Goal: Task Accomplishment & Management: Complete application form

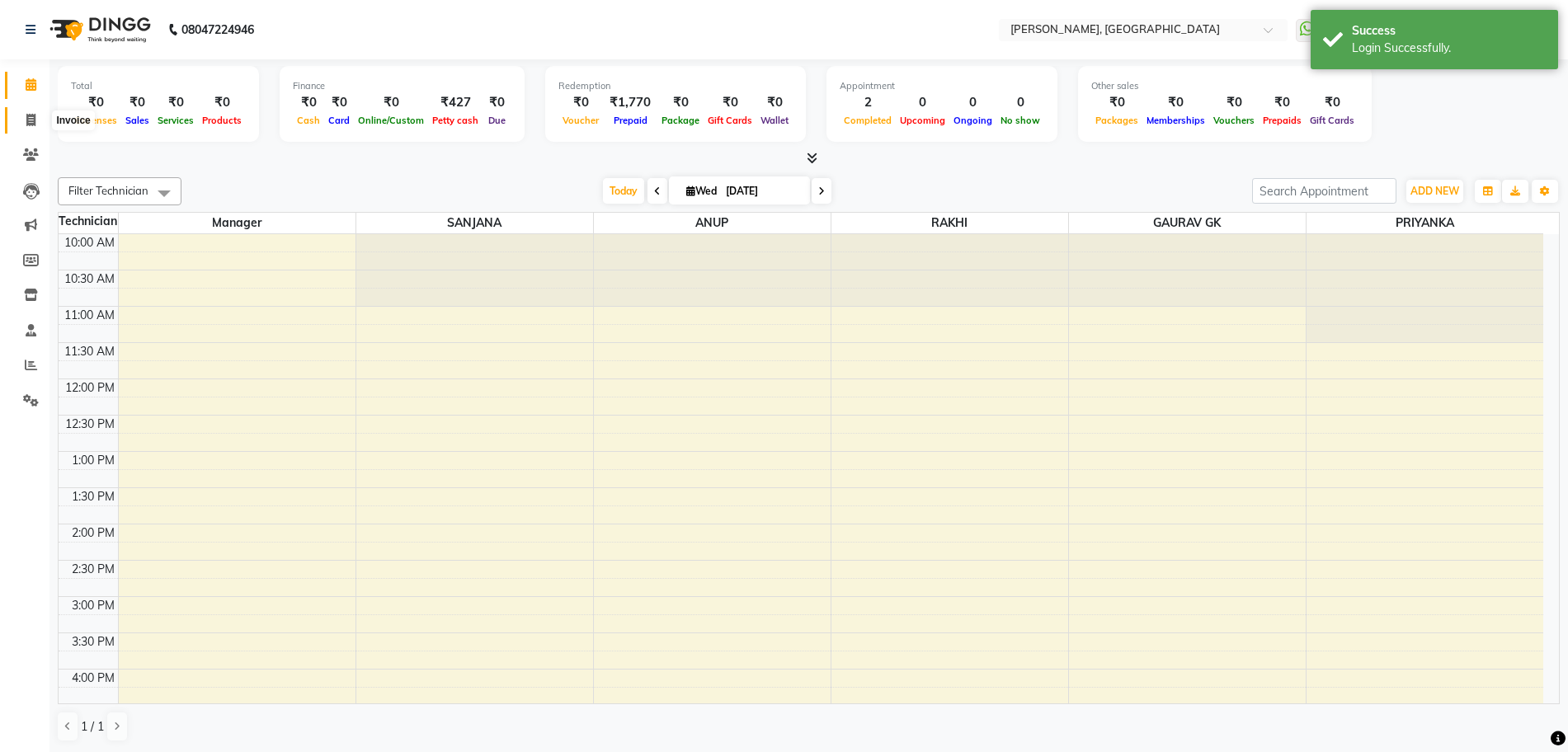
click at [38, 120] on span at bounding box center [31, 121] width 29 height 19
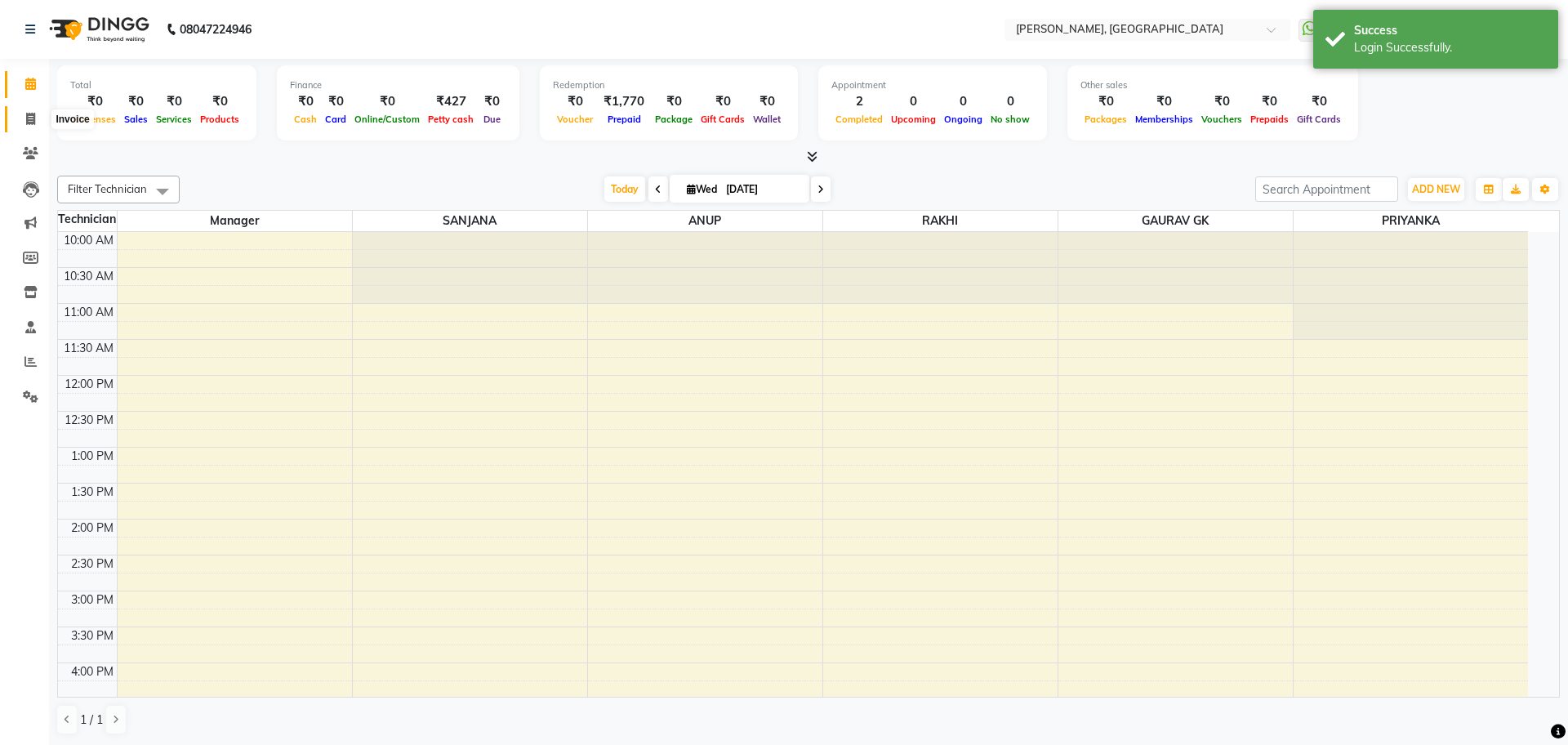
select select "7674"
select select "service"
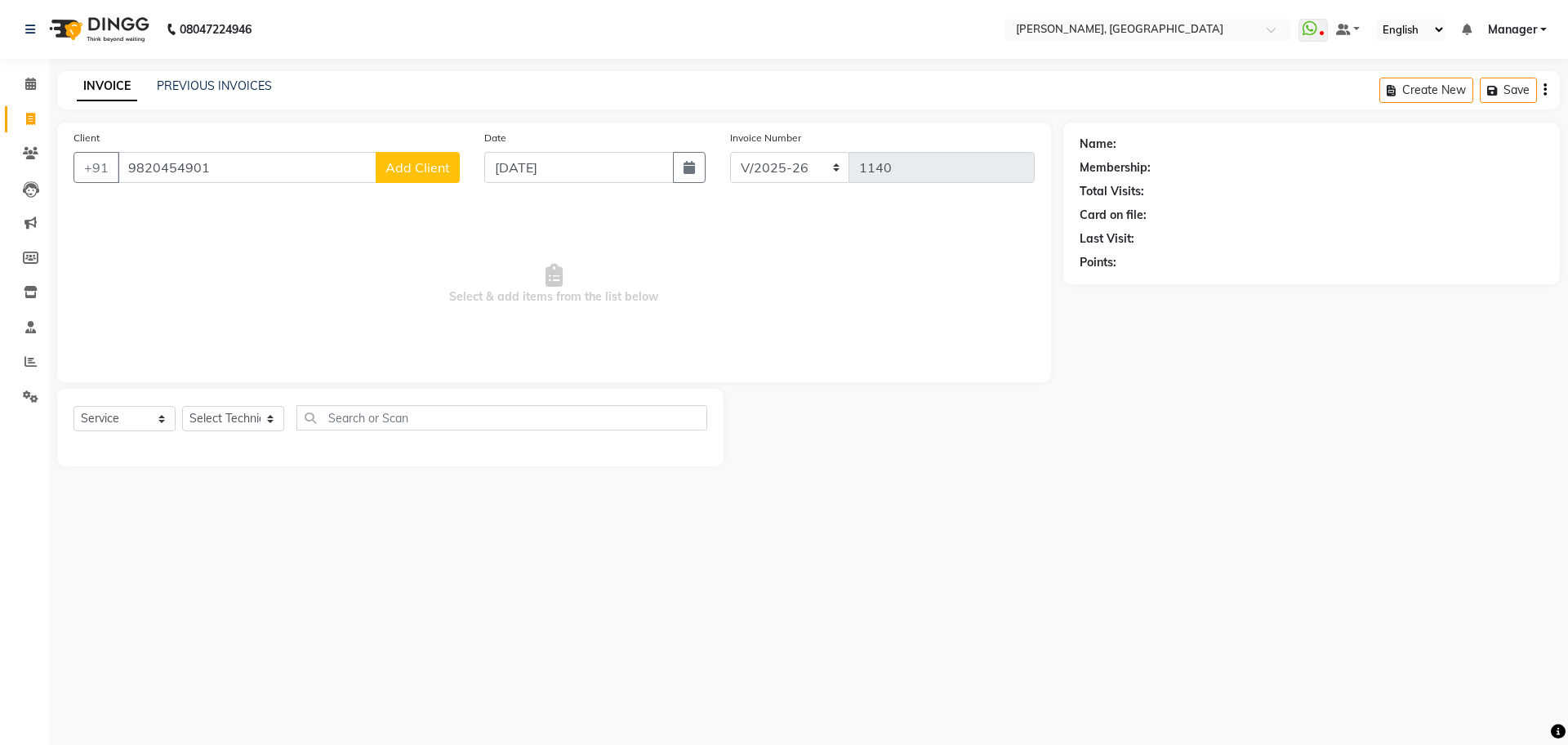
type input "9820454901"
click at [405, 167] on span "Add Client" at bounding box center [418, 168] width 64 height 17
select select "21"
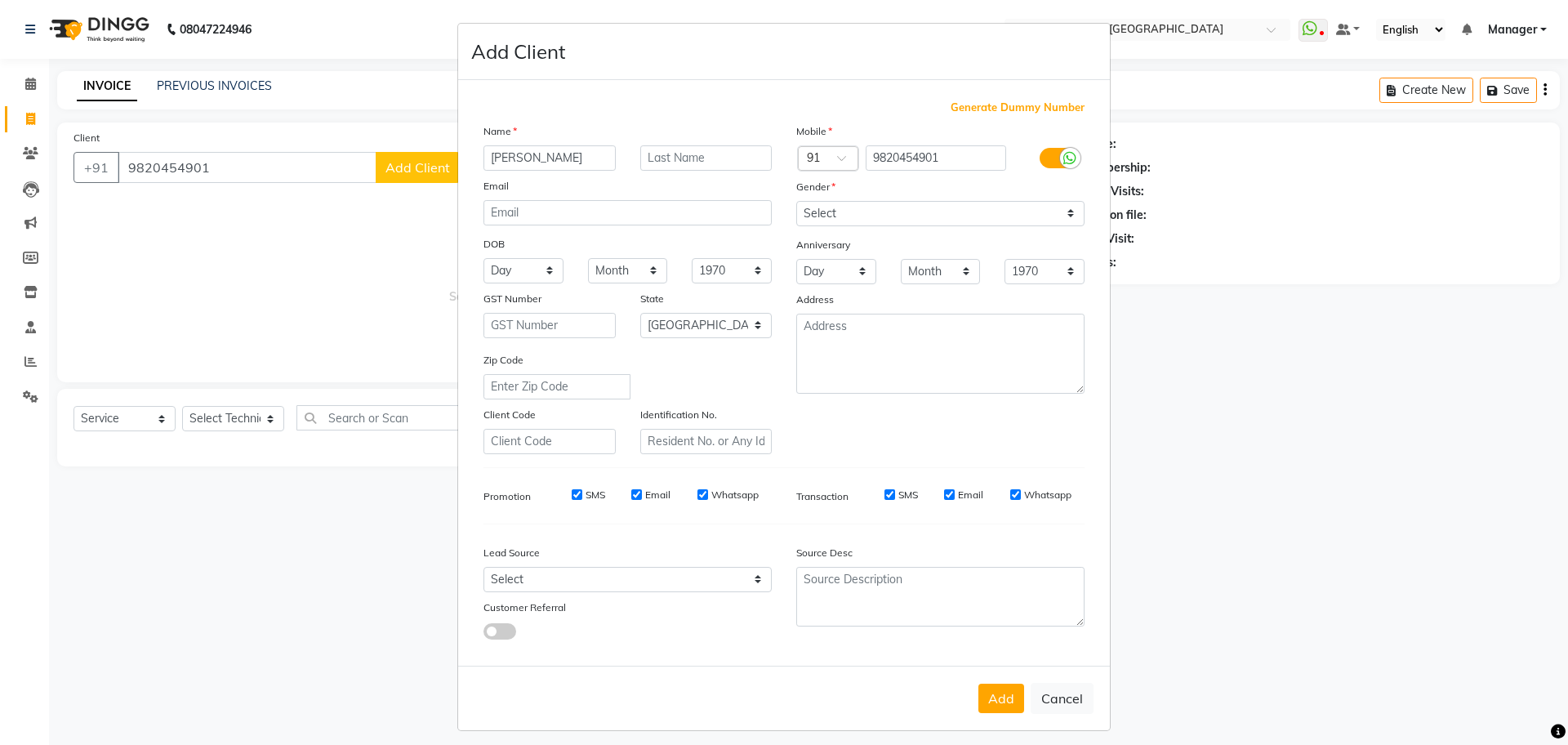
type input "[PERSON_NAME]"
click at [870, 216] on select "Select [DEMOGRAPHIC_DATA] [DEMOGRAPHIC_DATA] Other Prefer Not To Say" at bounding box center [940, 213] width 288 height 25
select select "[DEMOGRAPHIC_DATA]"
click at [796, 201] on select "Select [DEMOGRAPHIC_DATA] [DEMOGRAPHIC_DATA] Other Prefer Not To Say" at bounding box center [940, 213] width 288 height 25
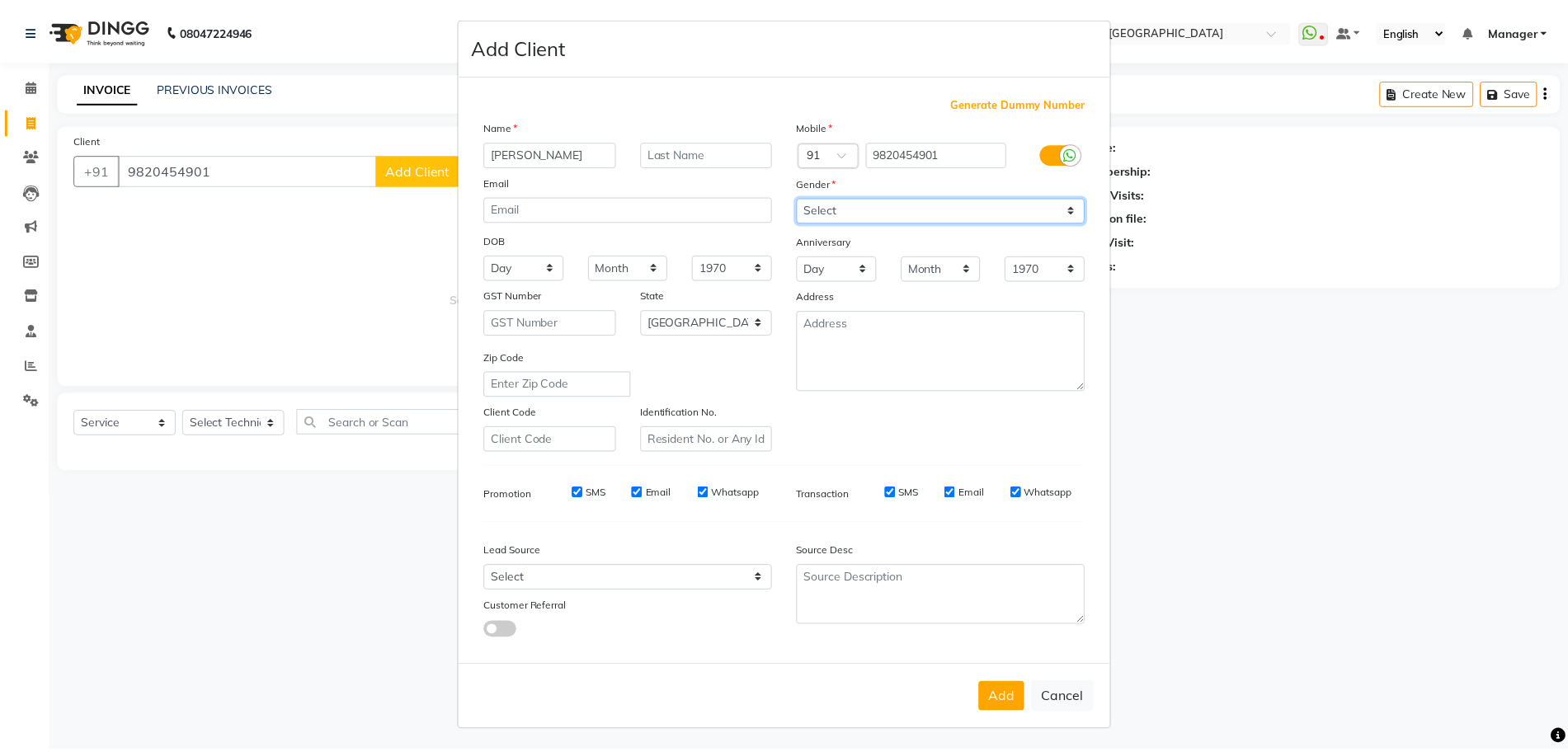
scroll to position [9, 0]
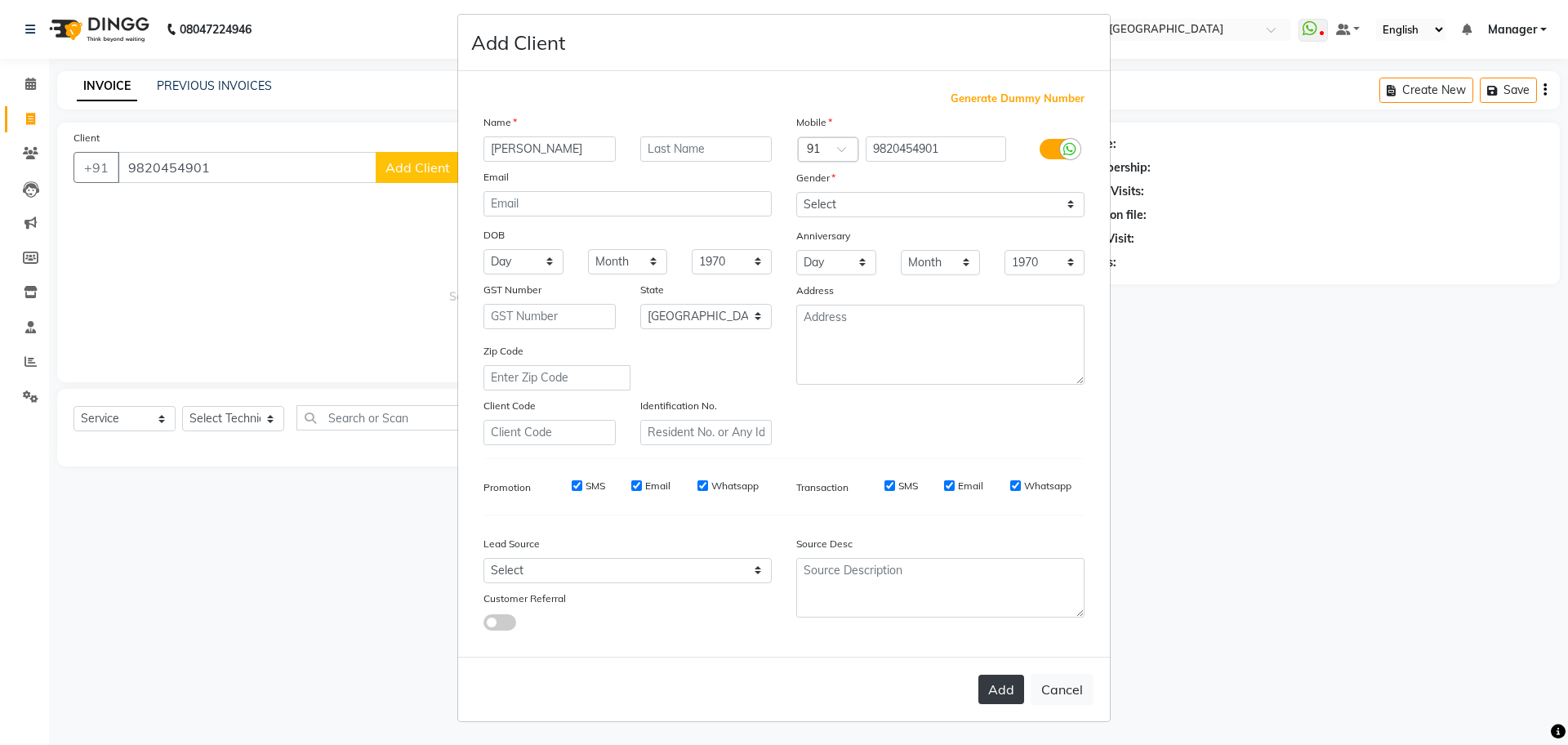
click at [982, 687] on button "Add" at bounding box center [1001, 690] width 46 height 29
type input "98******01"
select select
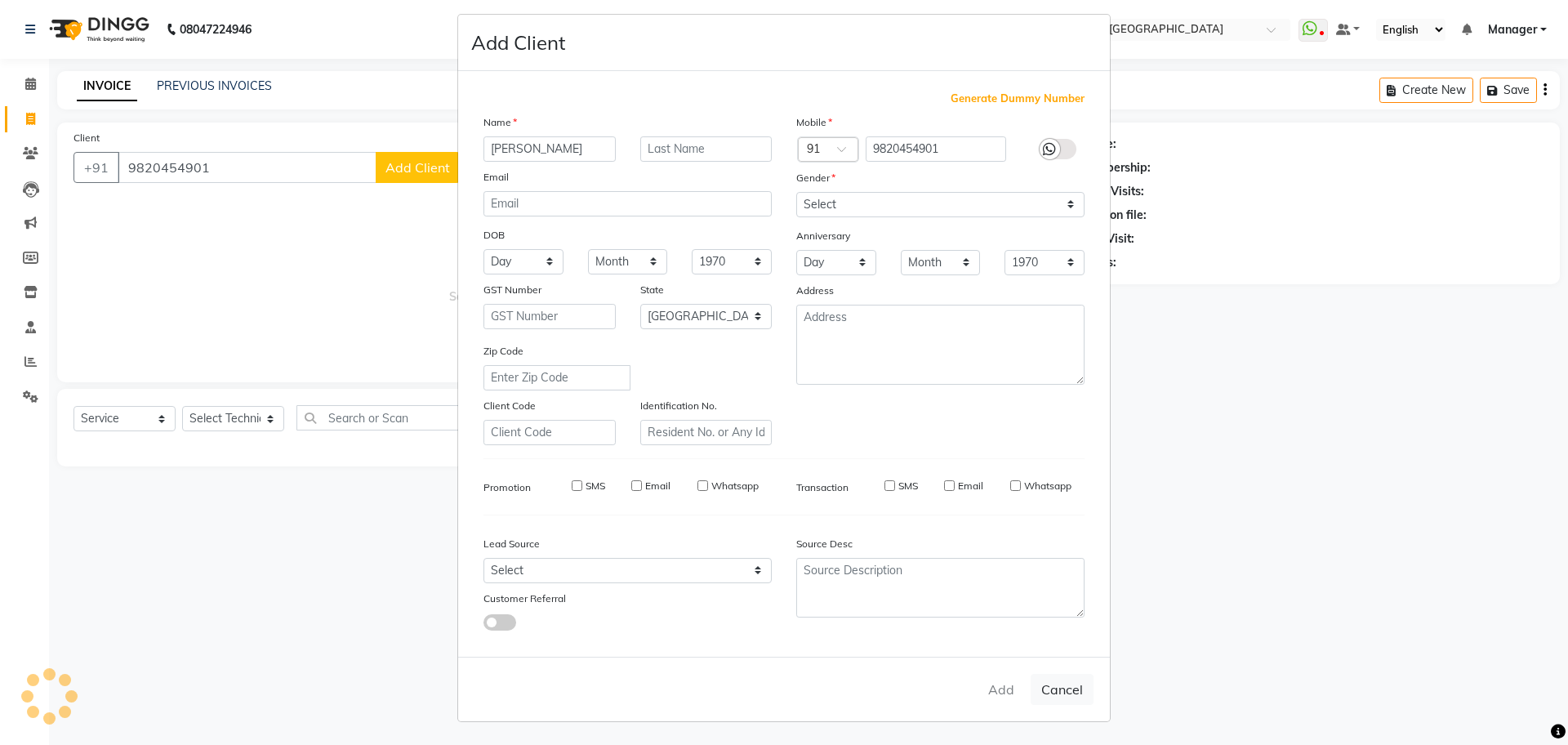
select select "null"
select select
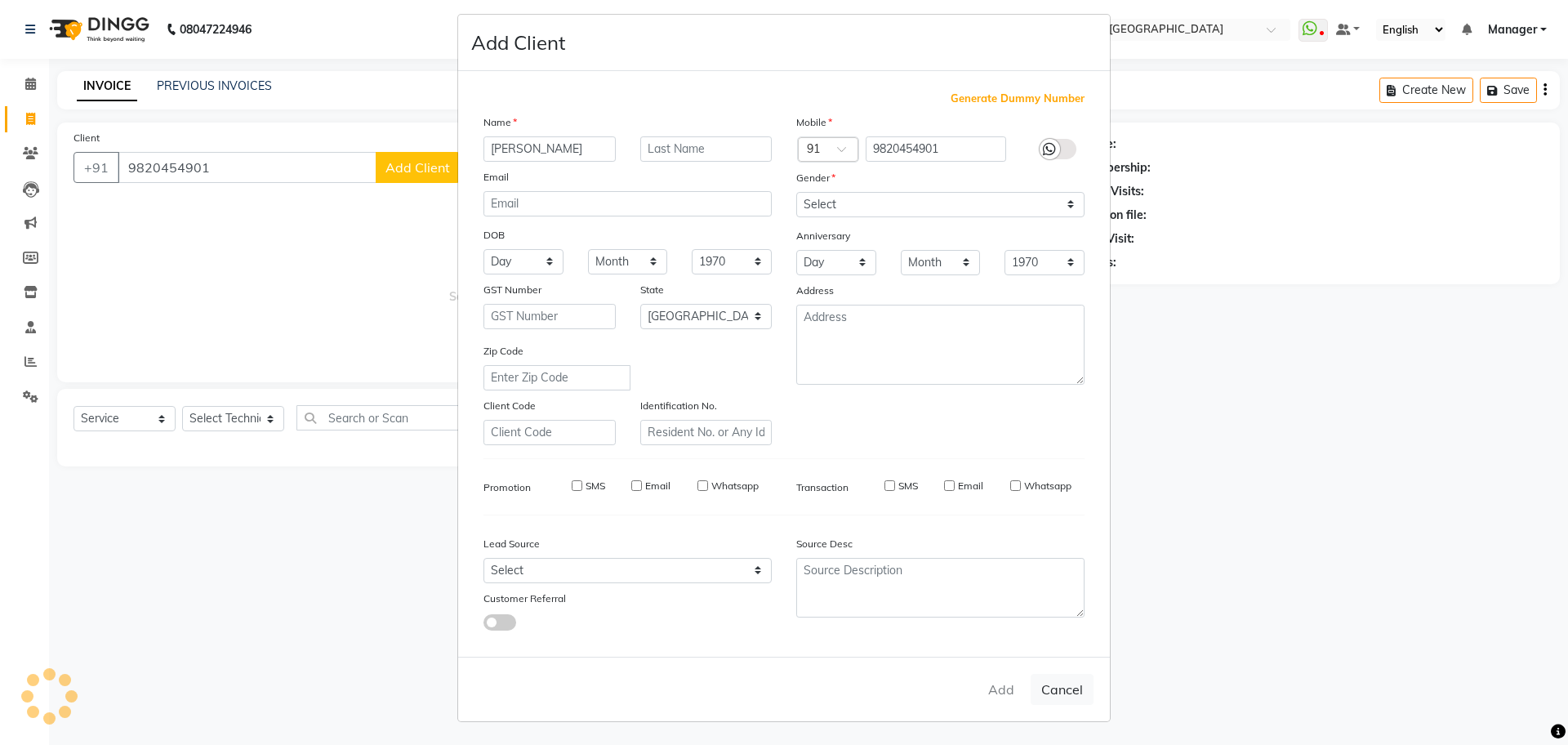
checkbox input "false"
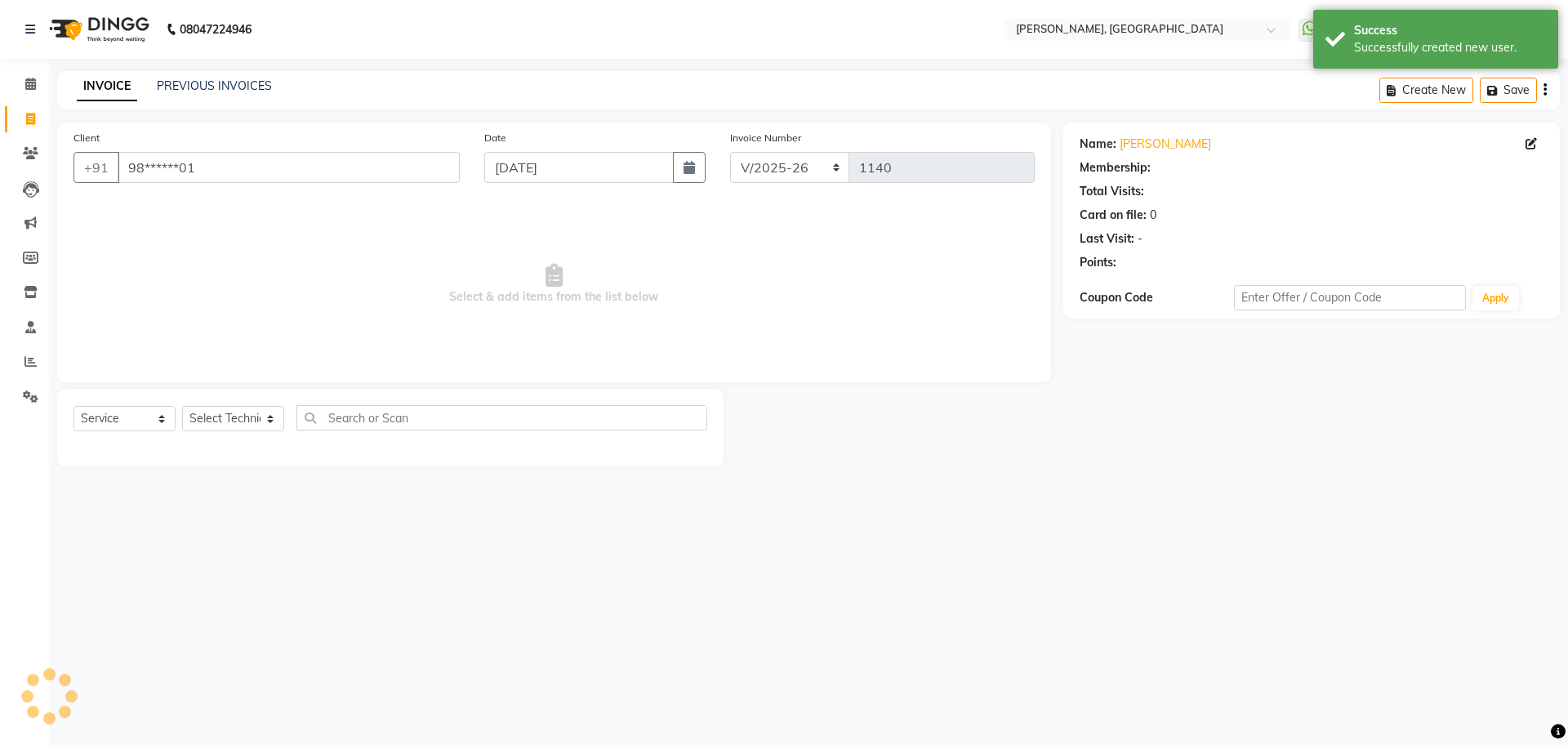
select select "1: Object"
click at [240, 422] on select "Select Technician ANUP [PERSON_NAME] GK Manager Owner [PERSON_NAME] [PERSON_NAM…" at bounding box center [233, 418] width 102 height 25
select select "86045"
click at [182, 406] on select "Select Technician ANUP [PERSON_NAME] GK Manager Owner [PERSON_NAME] [PERSON_NAM…" at bounding box center [233, 418] width 102 height 25
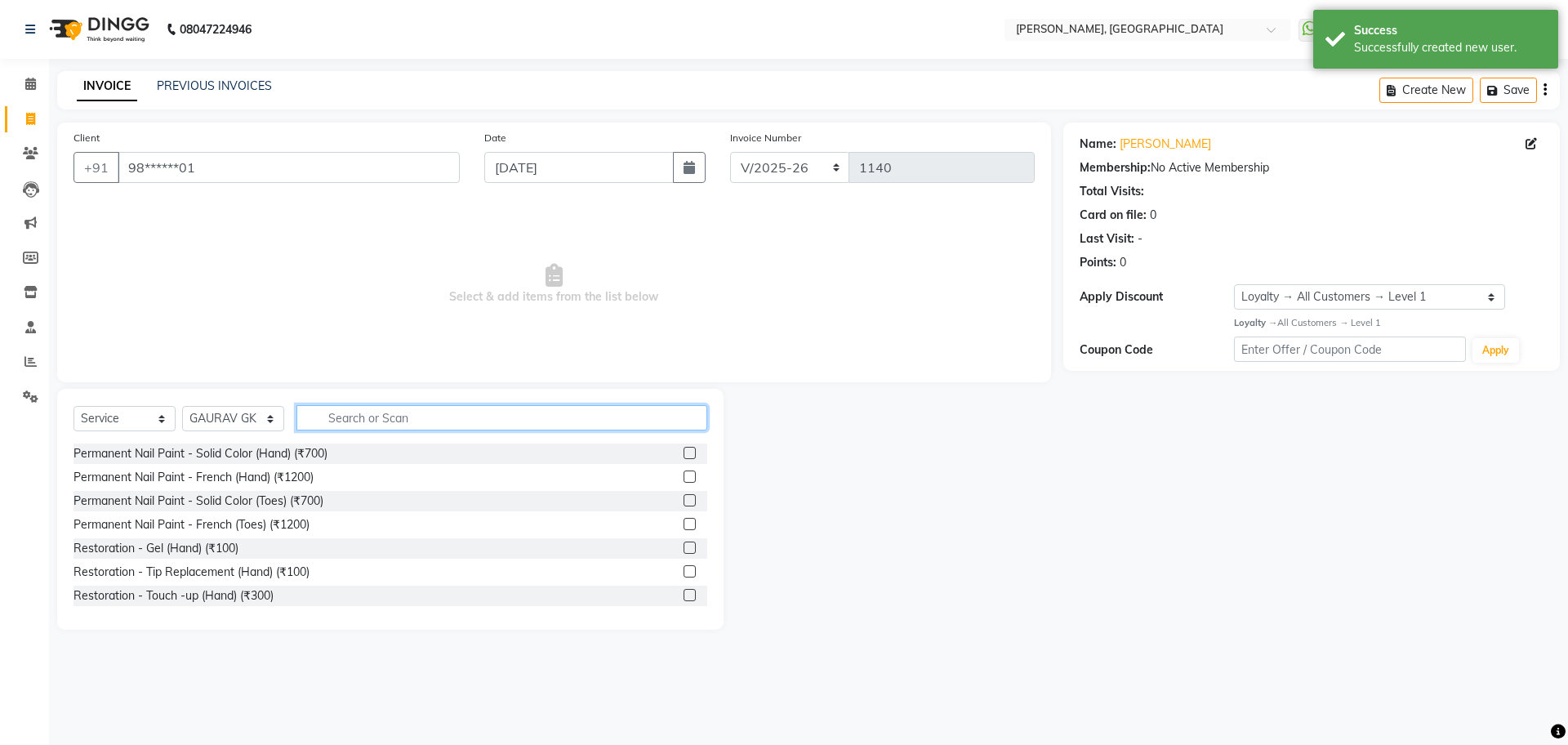
click at [411, 411] on input "text" at bounding box center [502, 417] width 411 height 25
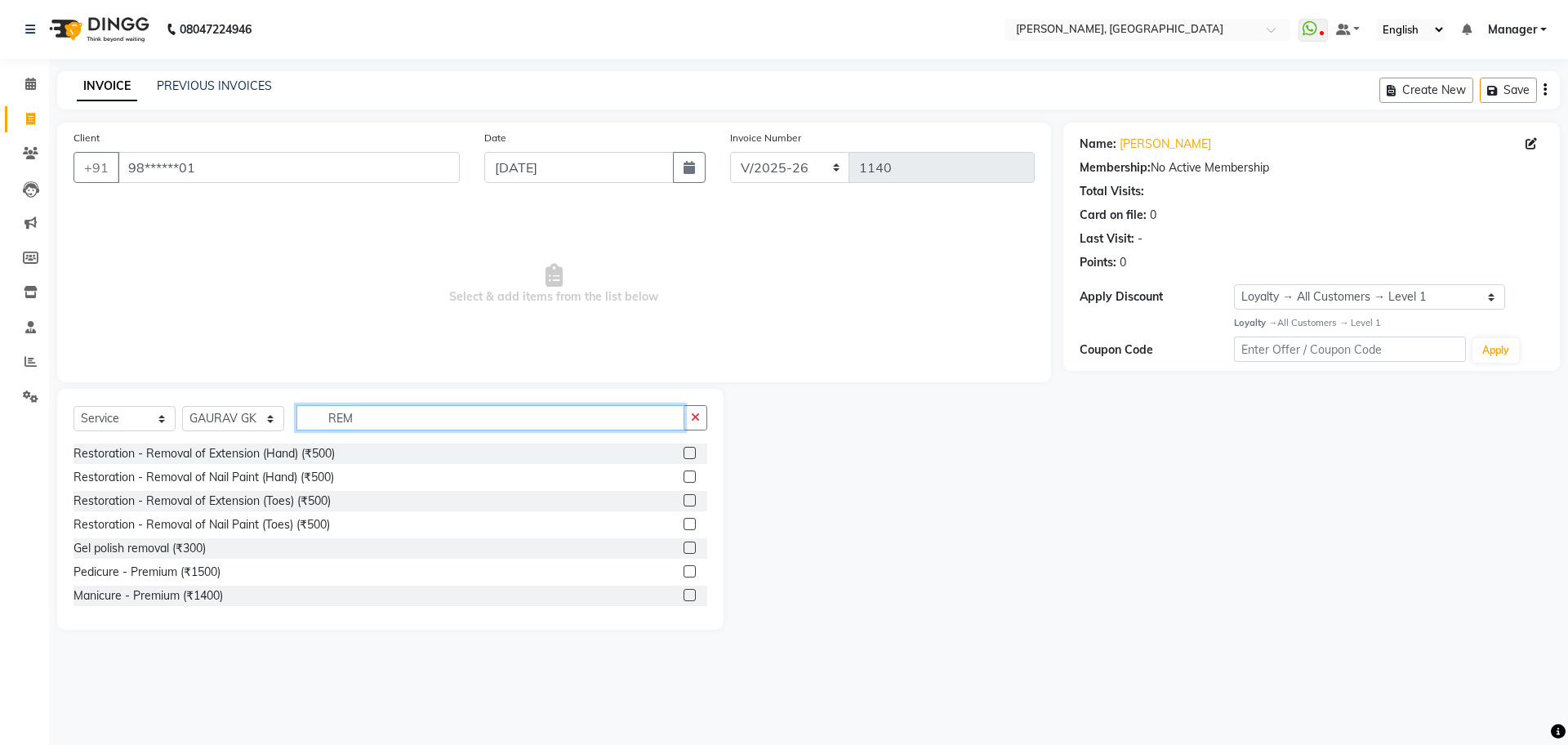
type input "REM"
click at [683, 454] on label at bounding box center [689, 452] width 12 height 12
click at [683, 454] on input "checkbox" at bounding box center [689, 454] width 11 height 11
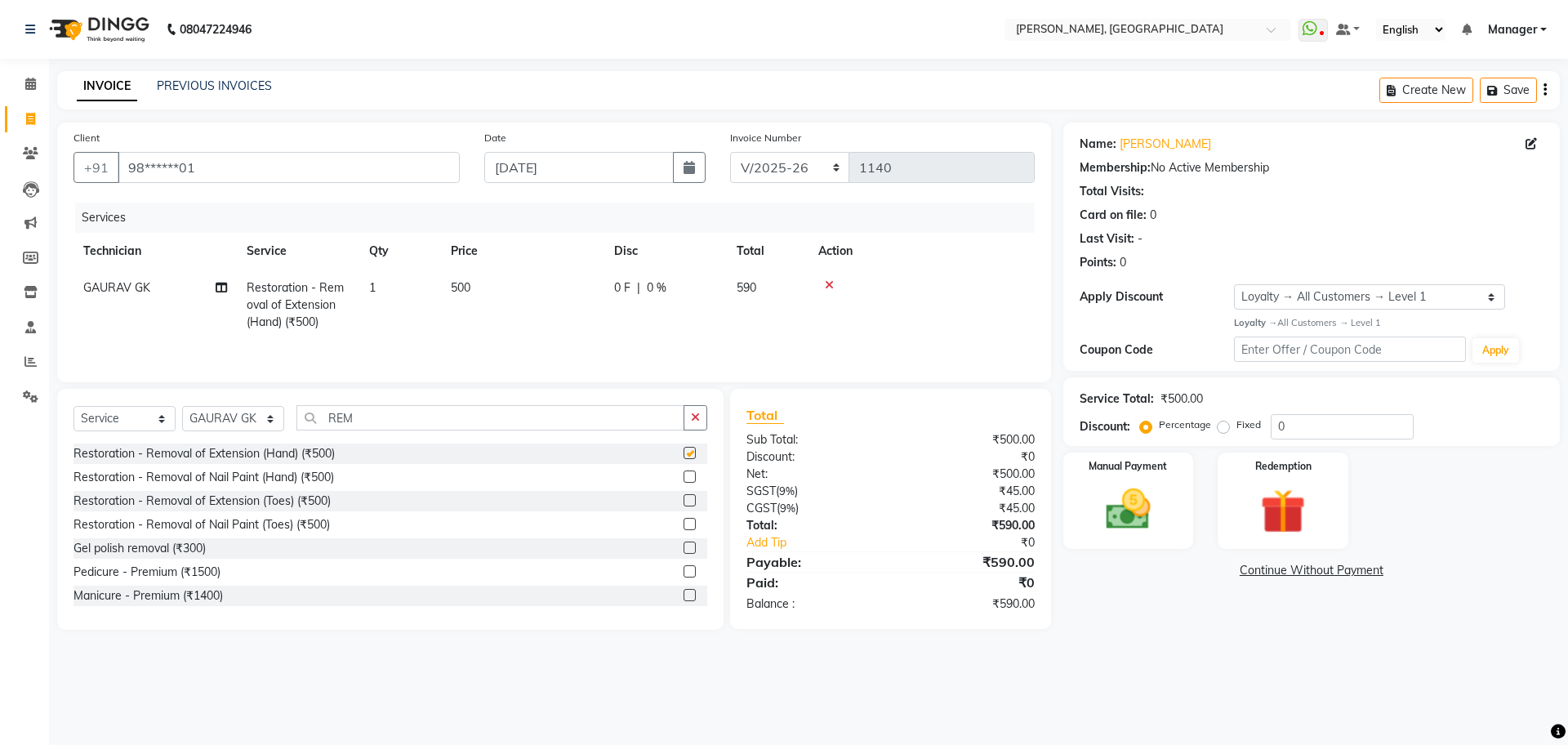
checkbox input "false"
click at [1095, 498] on img at bounding box center [1128, 509] width 75 height 54
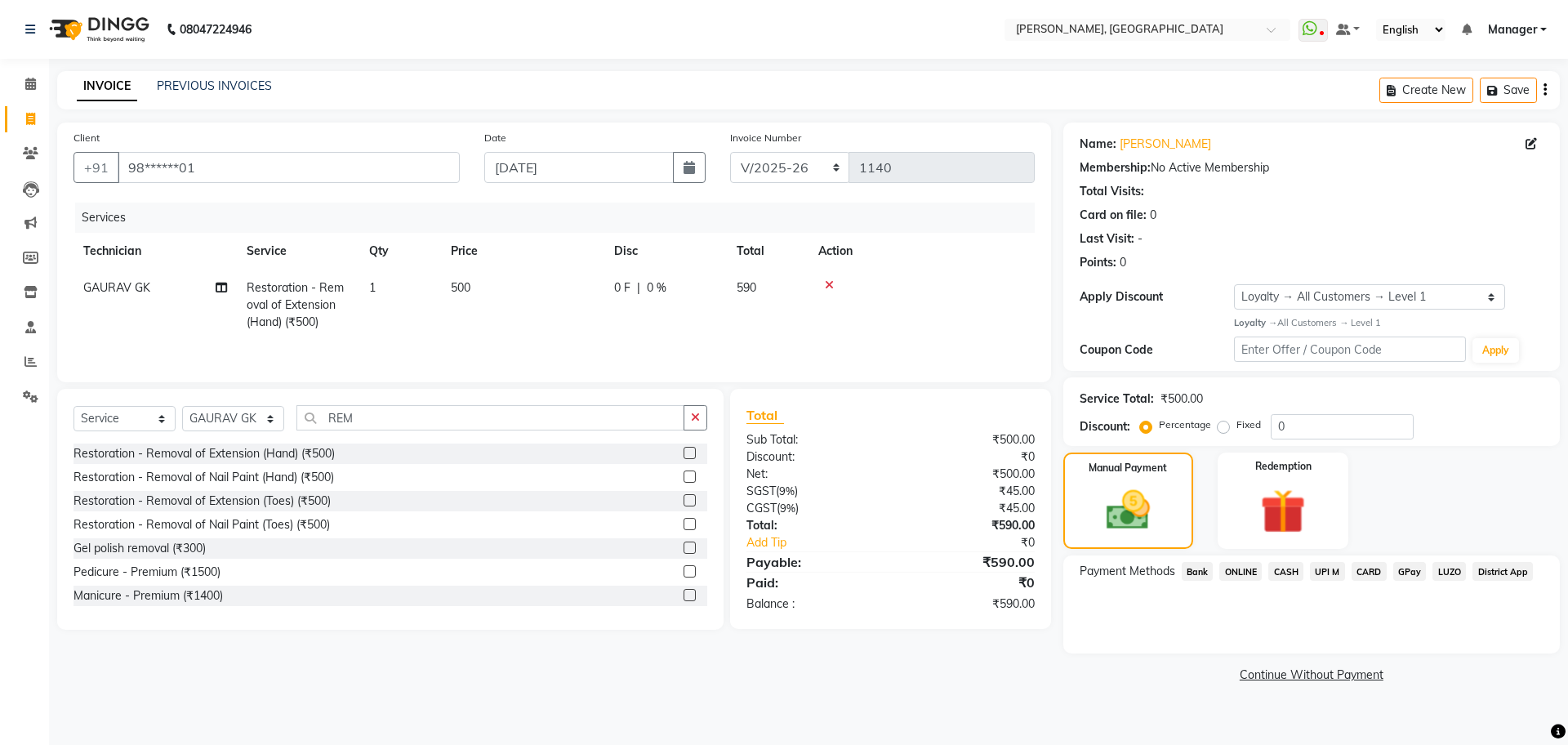
click at [1249, 571] on span "ONLINE" at bounding box center [1240, 571] width 42 height 18
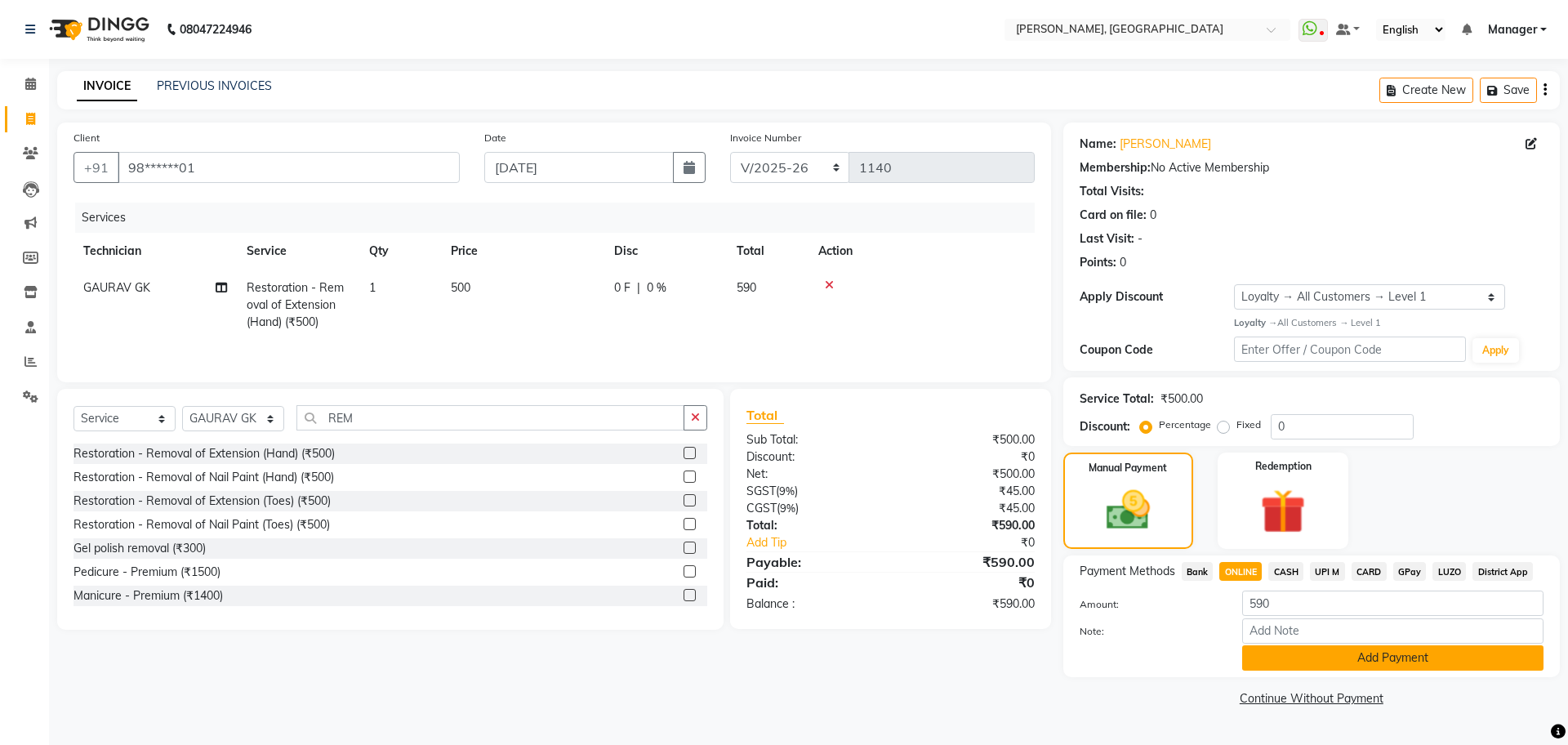
click at [1343, 654] on button "Add Payment" at bounding box center [1392, 658] width 301 height 25
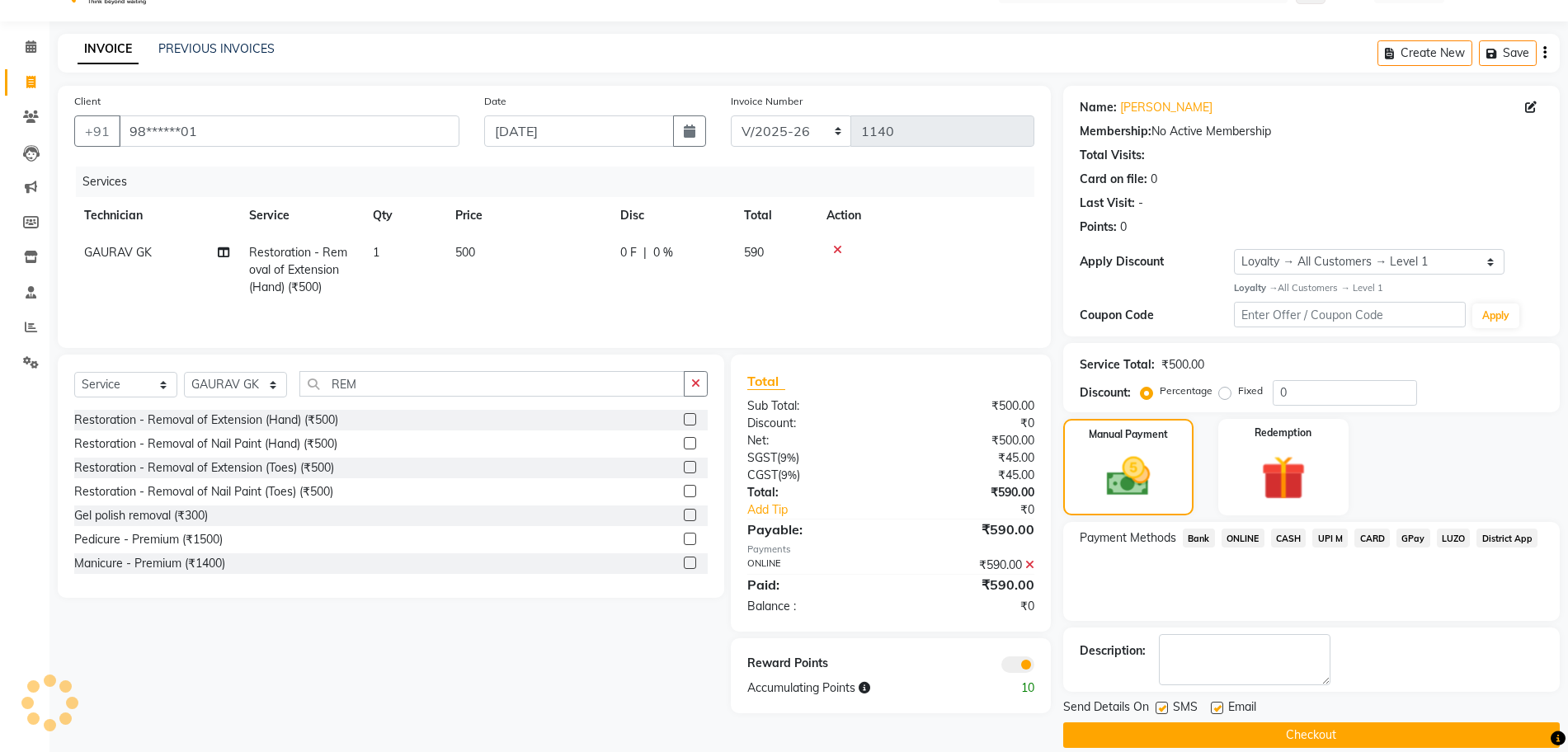
scroll to position [59, 0]
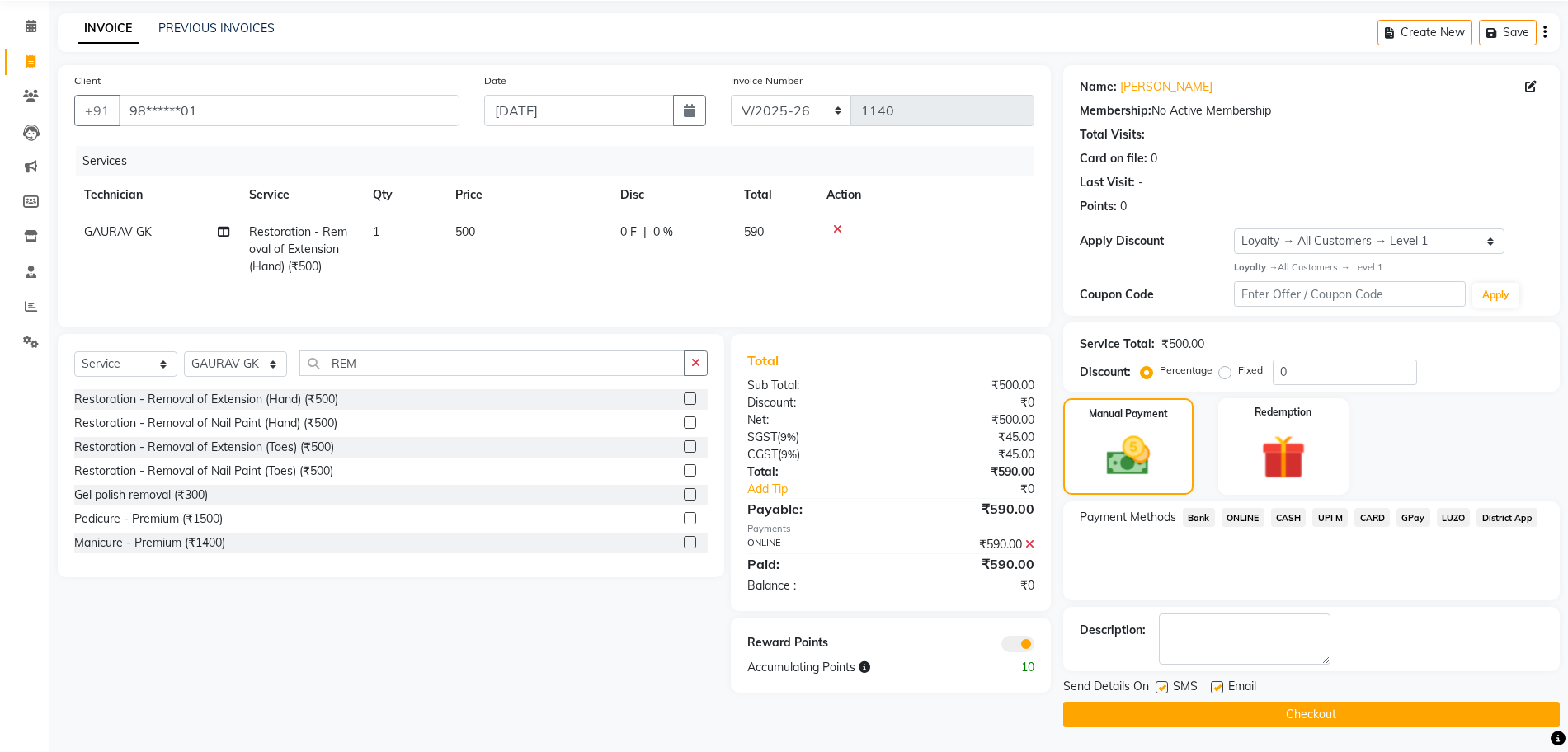
click at [1136, 711] on button "Checkout" at bounding box center [1311, 714] width 497 height 25
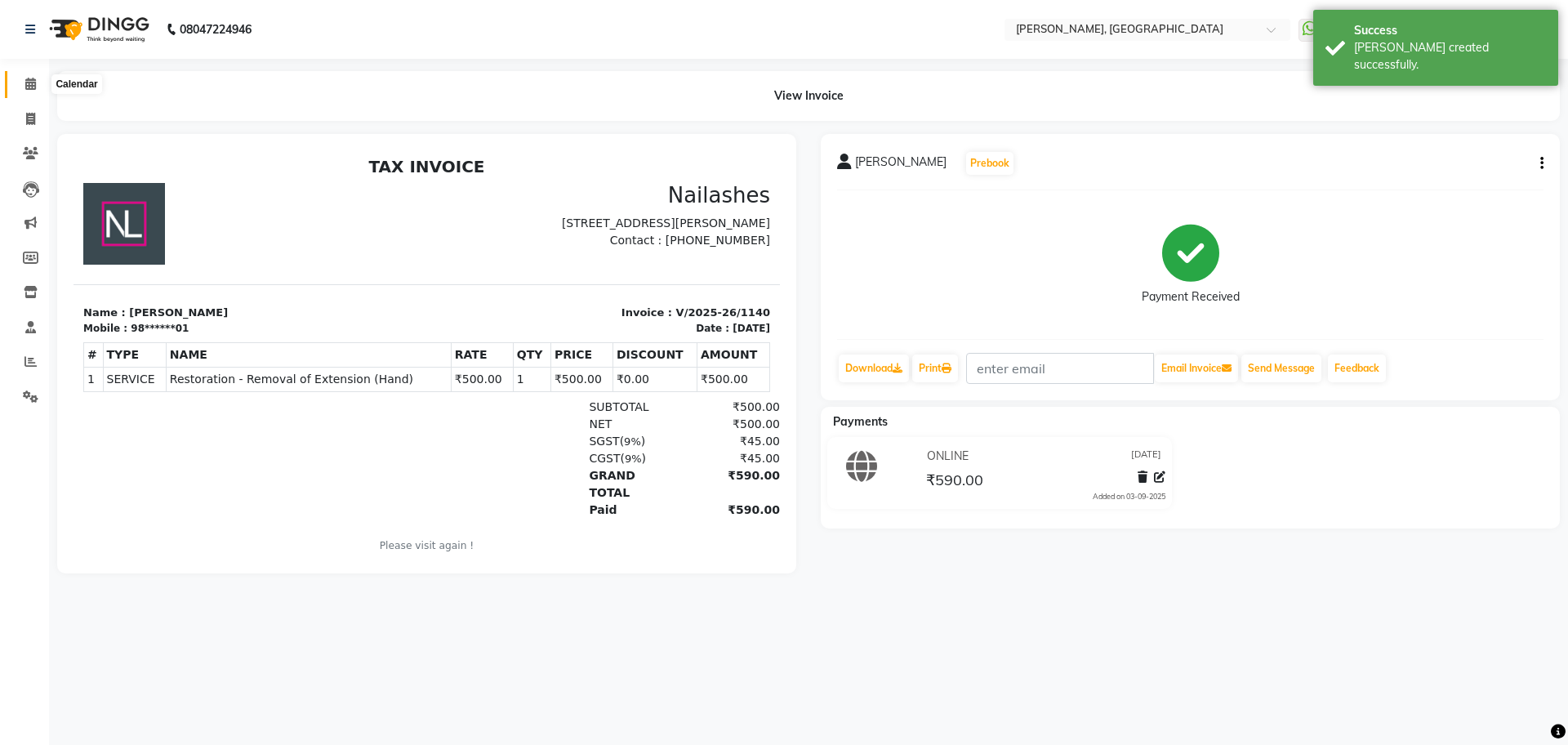
click at [39, 91] on span at bounding box center [30, 85] width 29 height 18
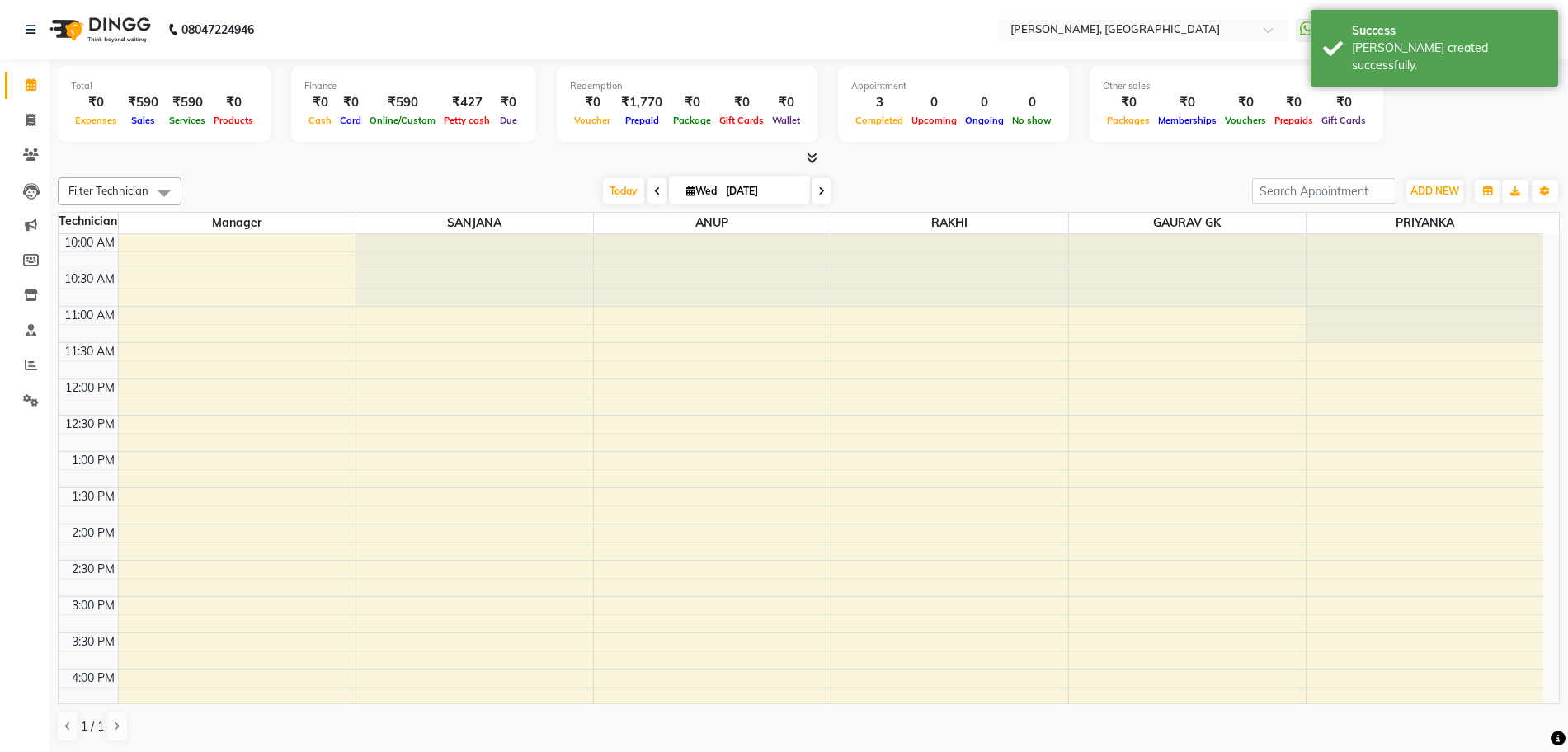
click at [817, 152] on icon at bounding box center [812, 157] width 11 height 12
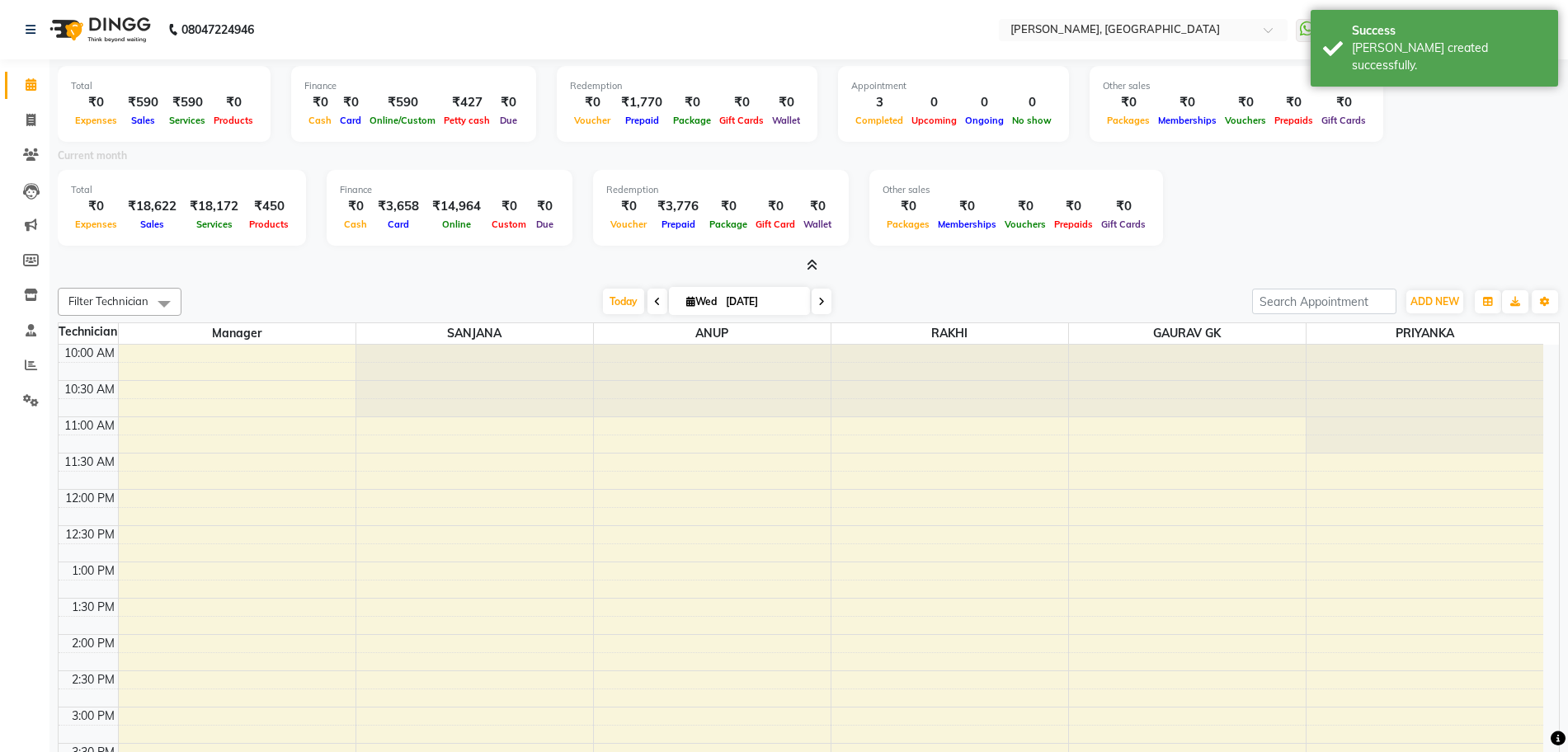
click at [813, 269] on icon at bounding box center [812, 264] width 11 height 12
